Goal: Navigation & Orientation: Find specific page/section

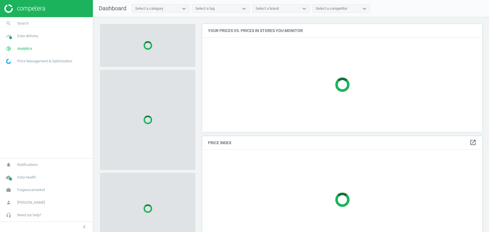
scroll to position [117, 285]
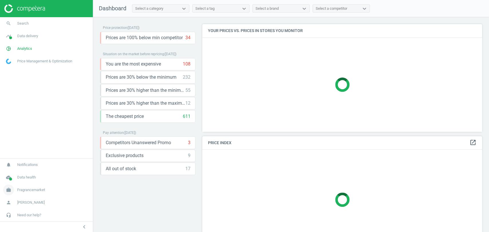
click at [34, 191] on span "Fragrancemarket" at bounding box center [31, 190] width 28 height 5
click at [20, 181] on span "Campaign settings" at bounding box center [20, 182] width 28 height 5
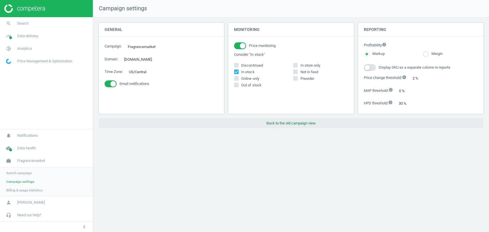
click at [278, 124] on button "Back to the old campaign view" at bounding box center [291, 123] width 384 height 10
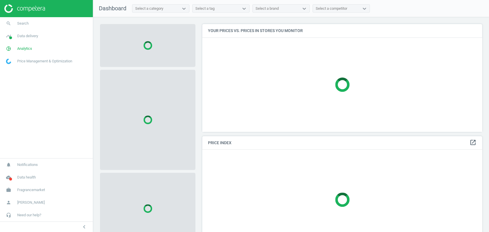
scroll to position [117, 285]
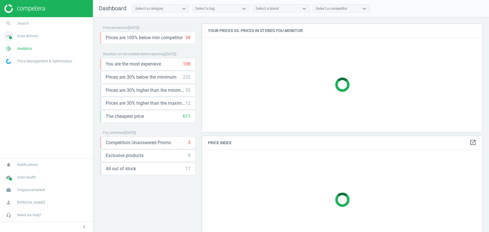
click at [30, 37] on span "Data delivery" at bounding box center [27, 36] width 21 height 5
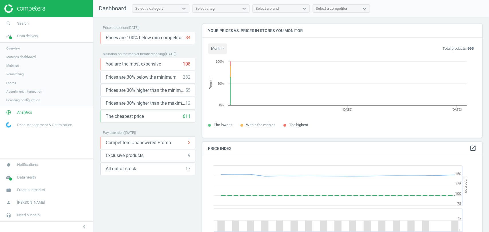
scroll to position [142, 285]
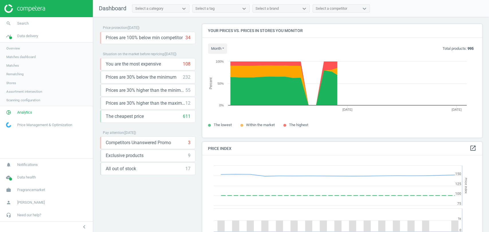
click at [11, 81] on span "Stores" at bounding box center [11, 83] width 10 height 5
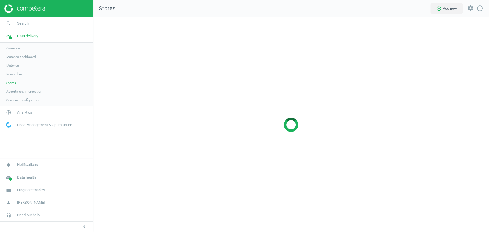
scroll to position [225, 406]
